Goal: Navigation & Orientation: Find specific page/section

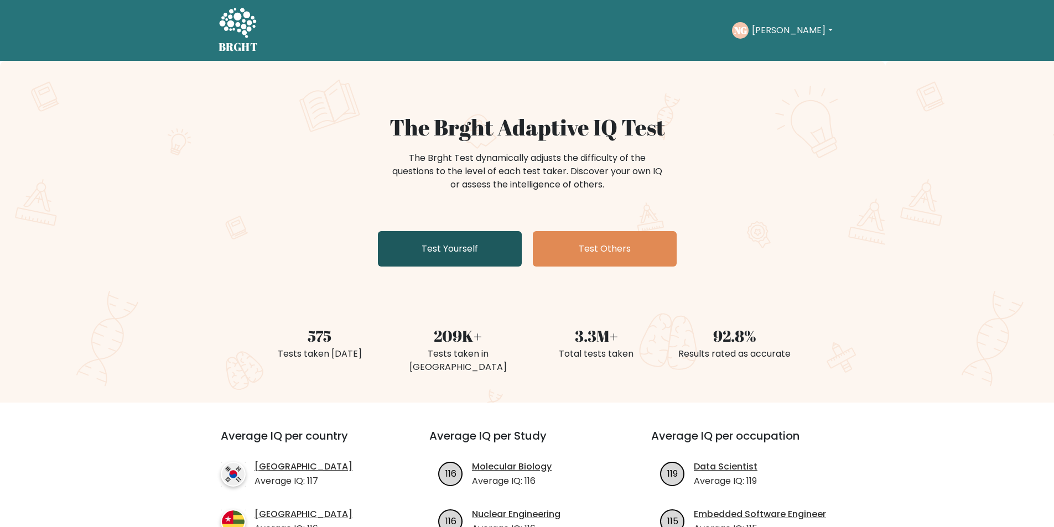
click at [496, 246] on link "Test Yourself" at bounding box center [450, 248] width 144 height 35
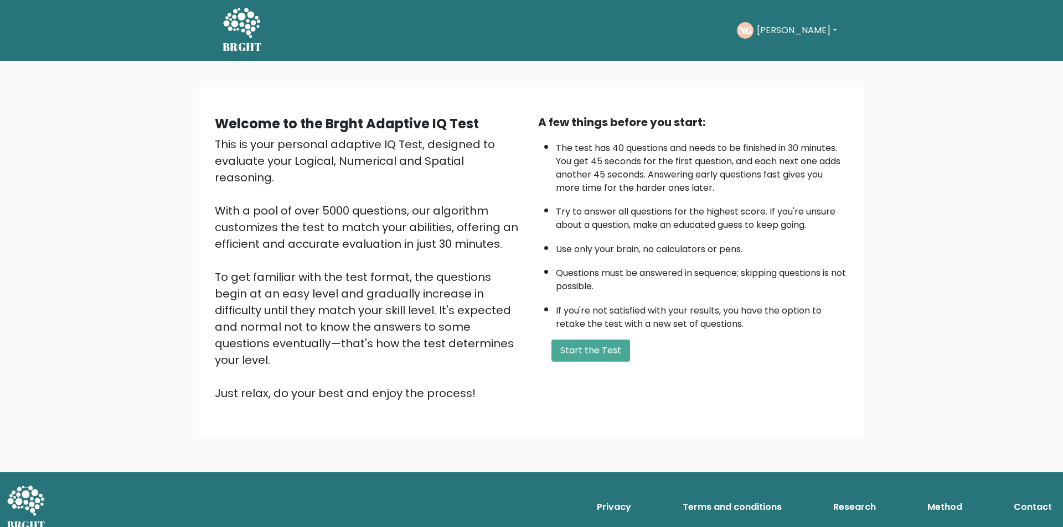
click at [769, 31] on button "[PERSON_NAME]" at bounding box center [796, 30] width 87 height 14
click at [773, 78] on link "Profile" at bounding box center [780, 82] width 87 height 18
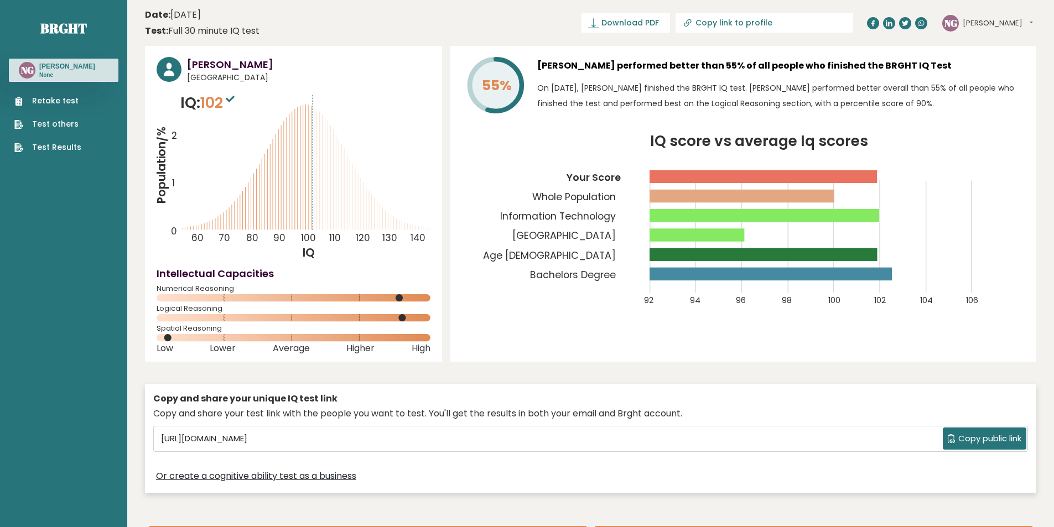
click at [178, 309] on span "Logical Reasoning" at bounding box center [294, 309] width 274 height 4
